Goal: Check status

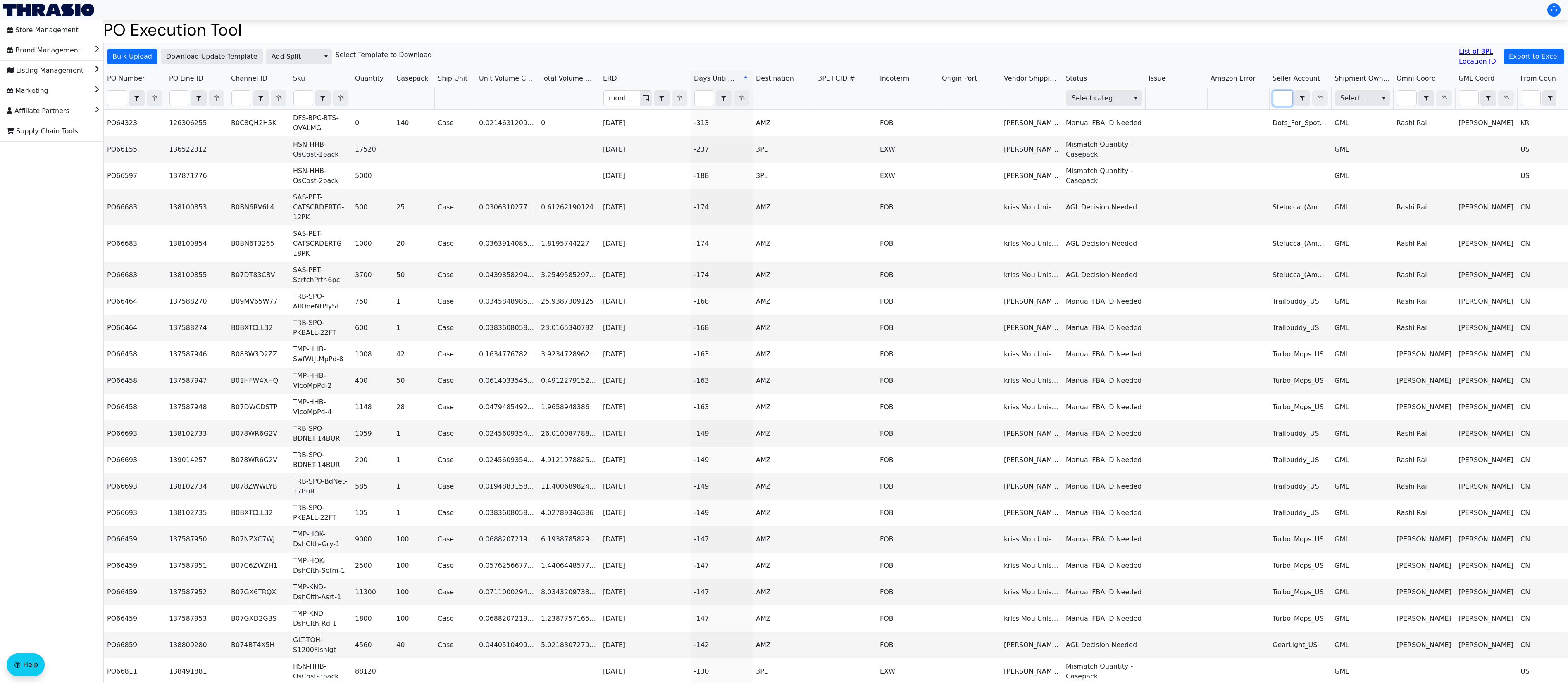
click at [1057, 100] on input "Filter" at bounding box center [1282, 98] width 19 height 15
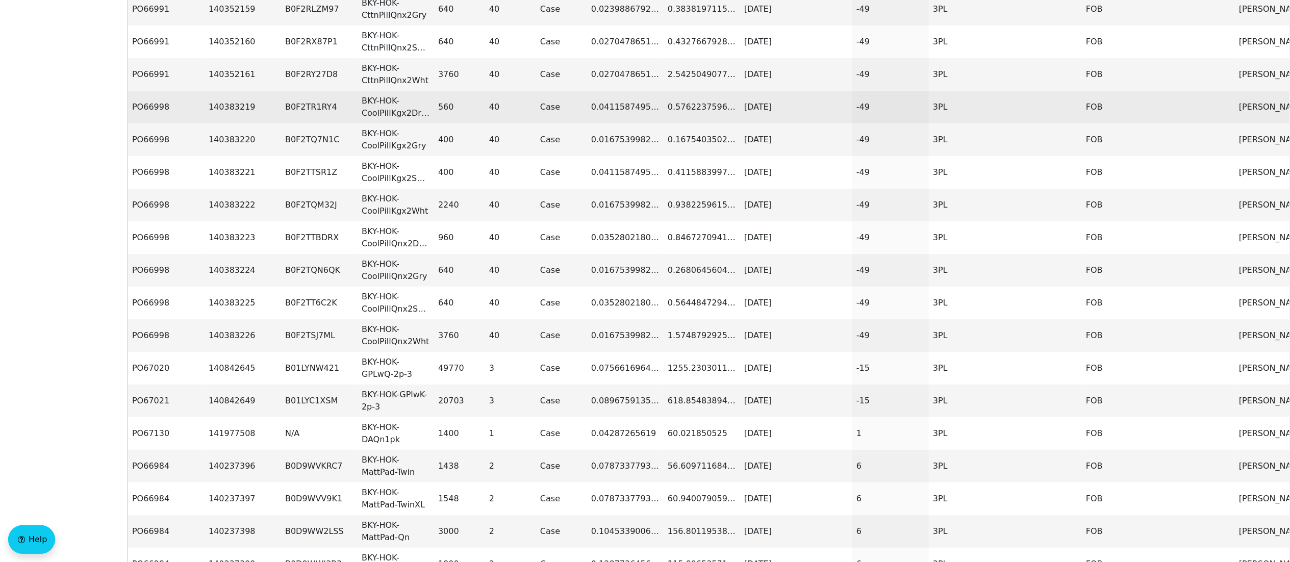
scroll to position [102, 0]
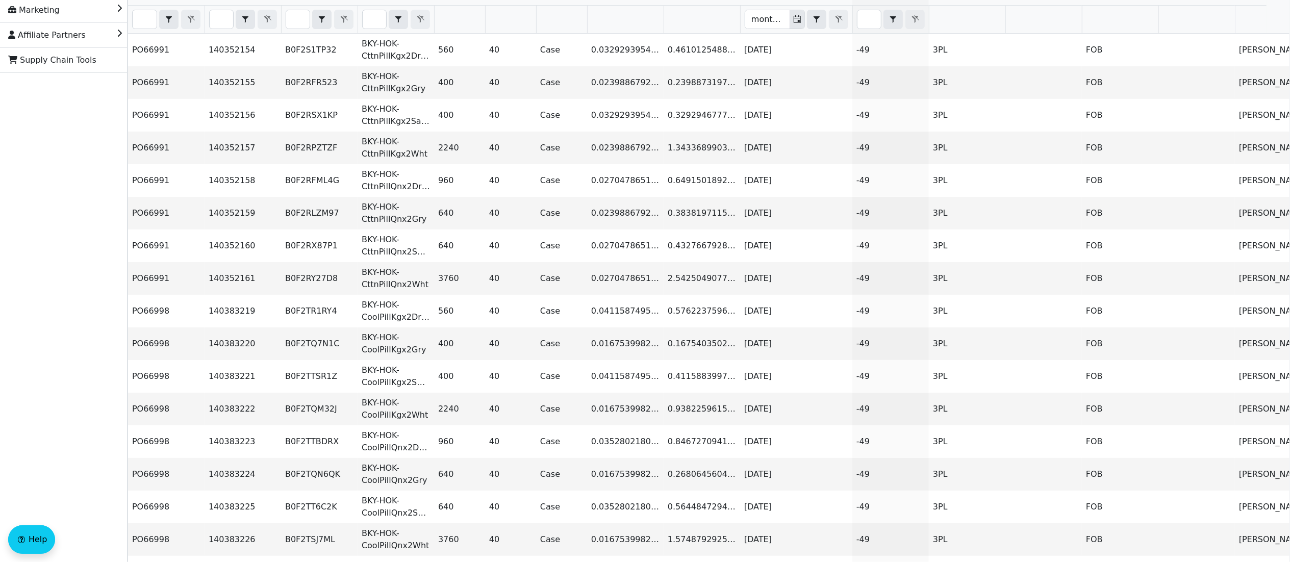
type input "bec"
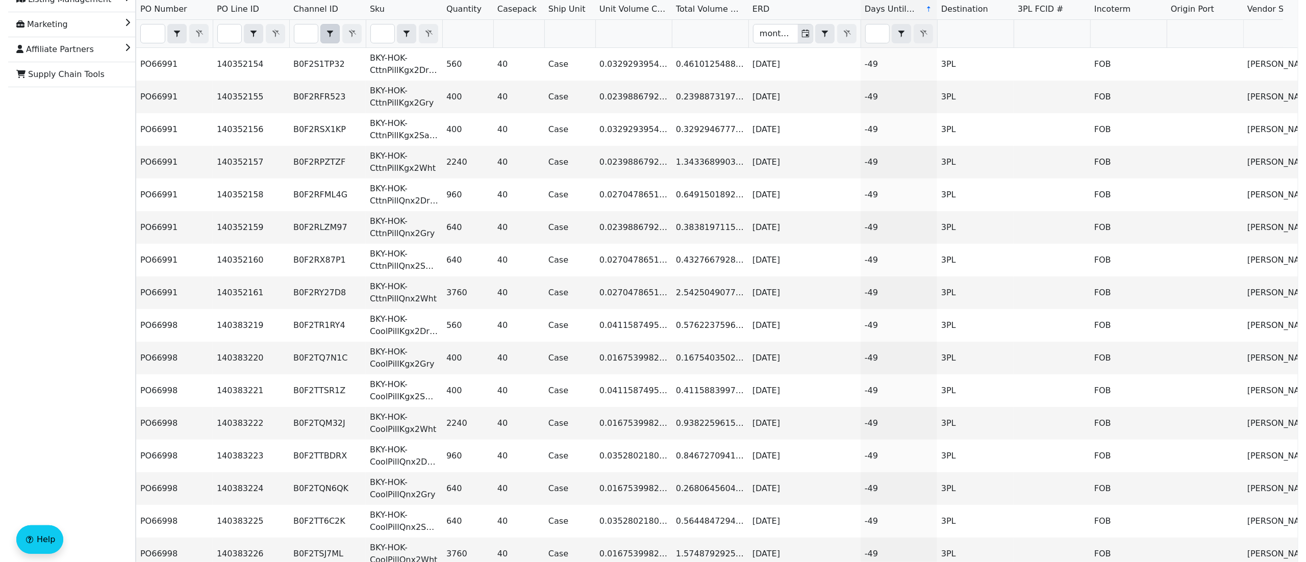
scroll to position [0, 0]
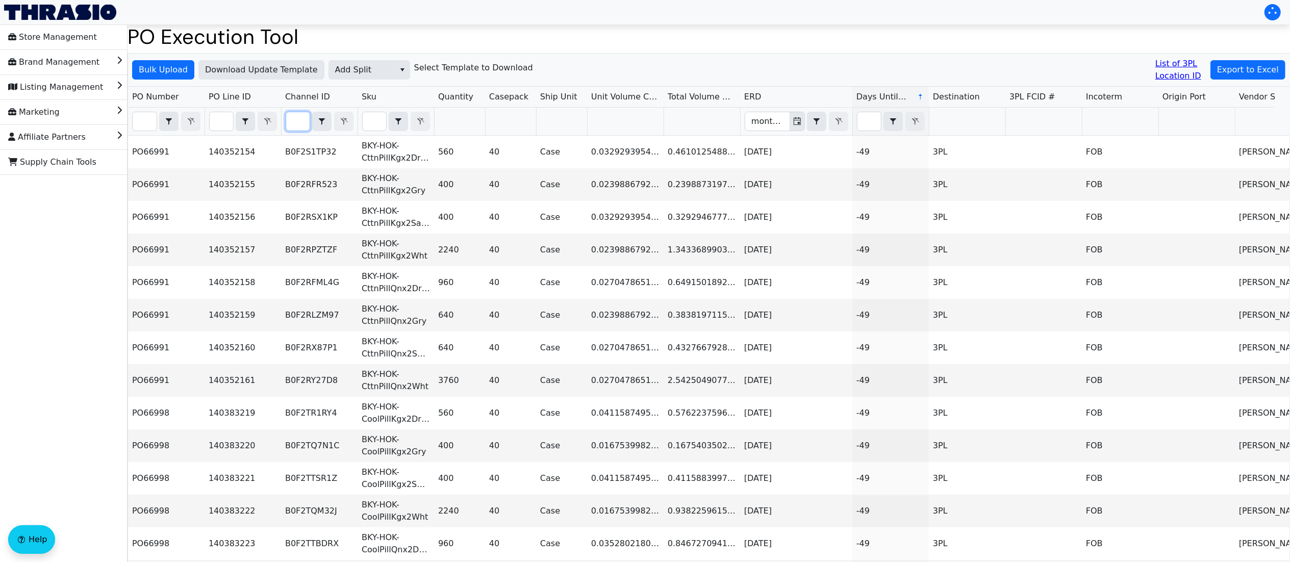
click at [300, 115] on input "Filter" at bounding box center [297, 121] width 23 height 18
paste input "B0F2RYH7WH"
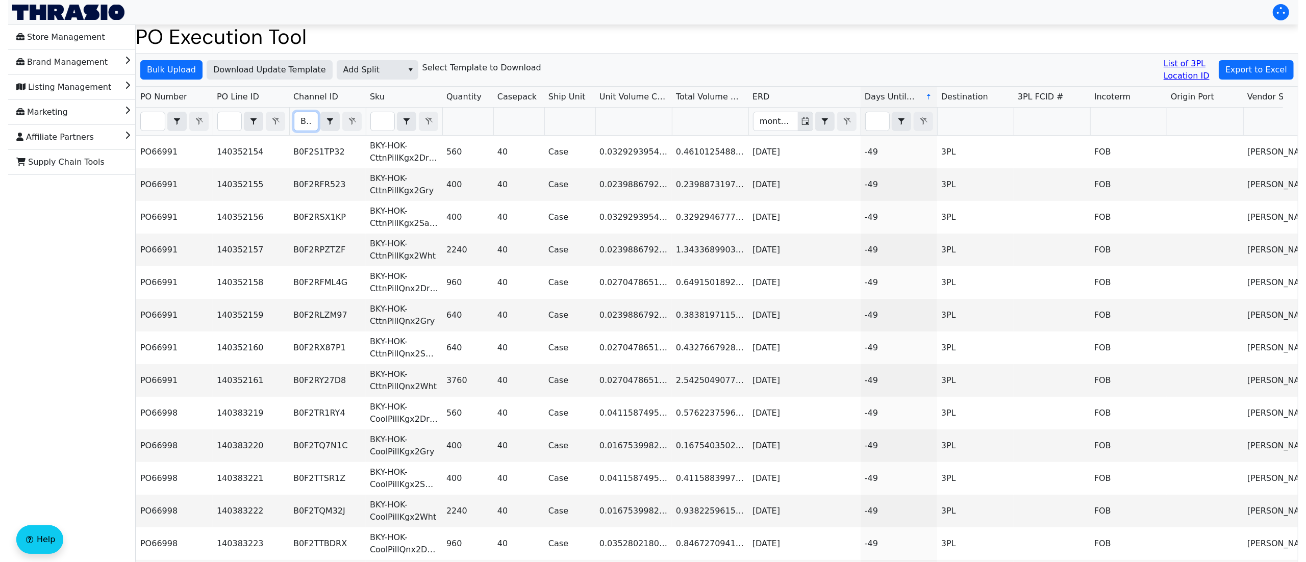
scroll to position [0, 45]
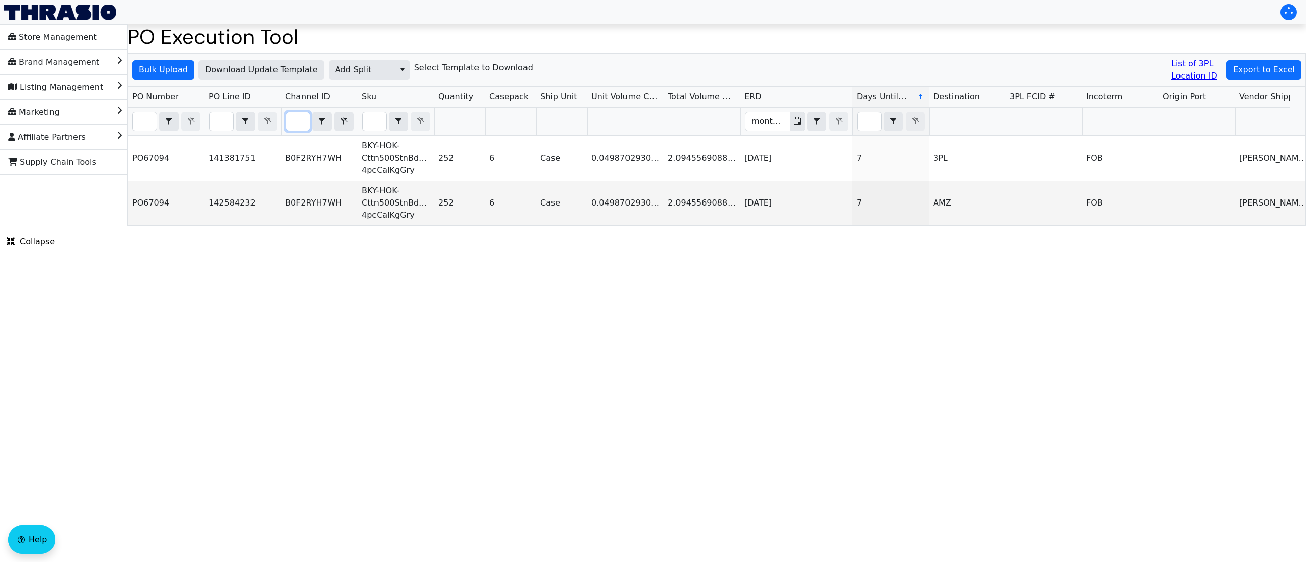
type input "B0F2RYH7WH"
click at [649, 226] on html "Store Management Brand Management Listing Management Marketing Affiliate Partne…" at bounding box center [653, 113] width 1306 height 226
